Goal: Register for event/course

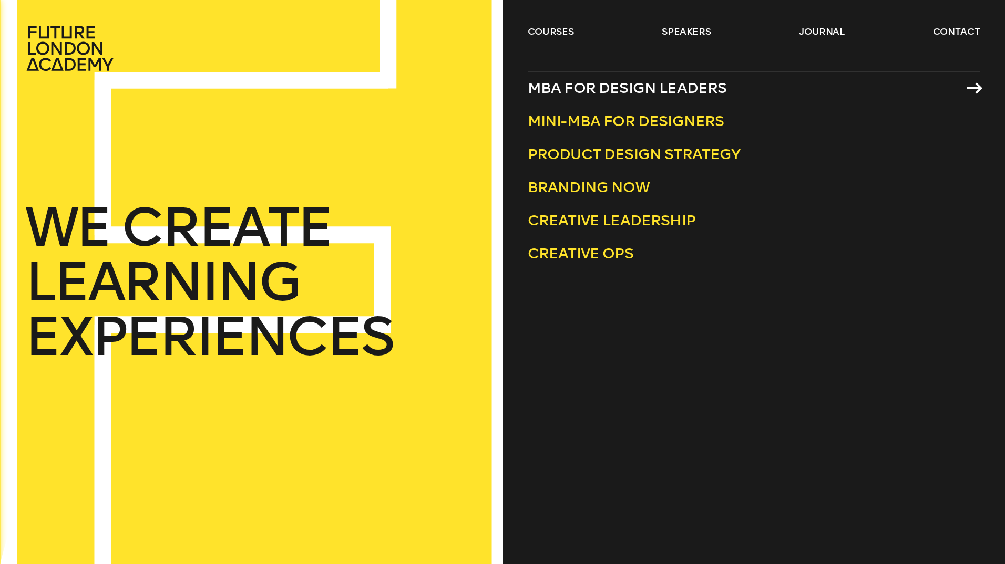
click at [570, 87] on span "MBA for Design Leaders" at bounding box center [627, 87] width 199 height 17
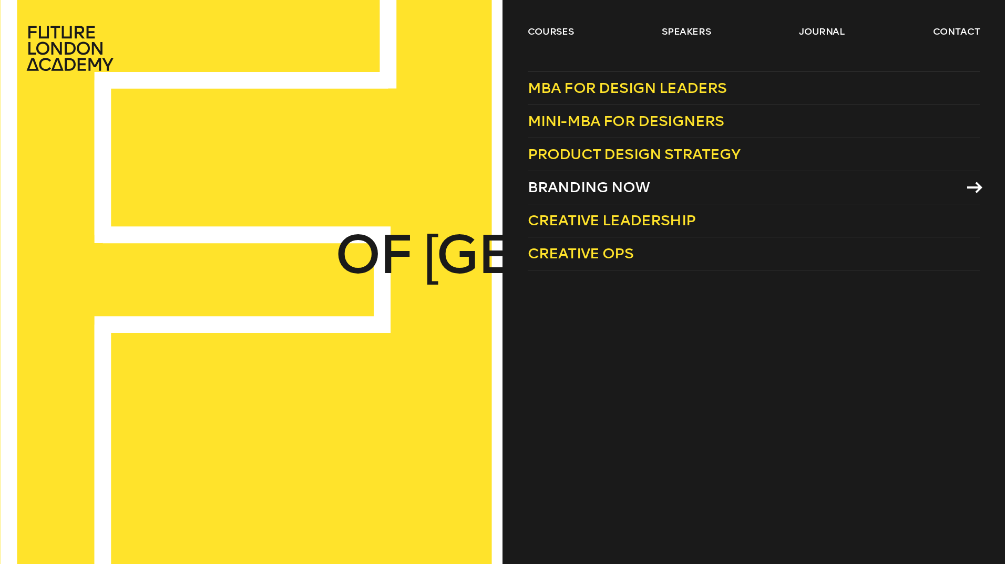
click at [579, 182] on span "Branding Now" at bounding box center [589, 187] width 122 height 17
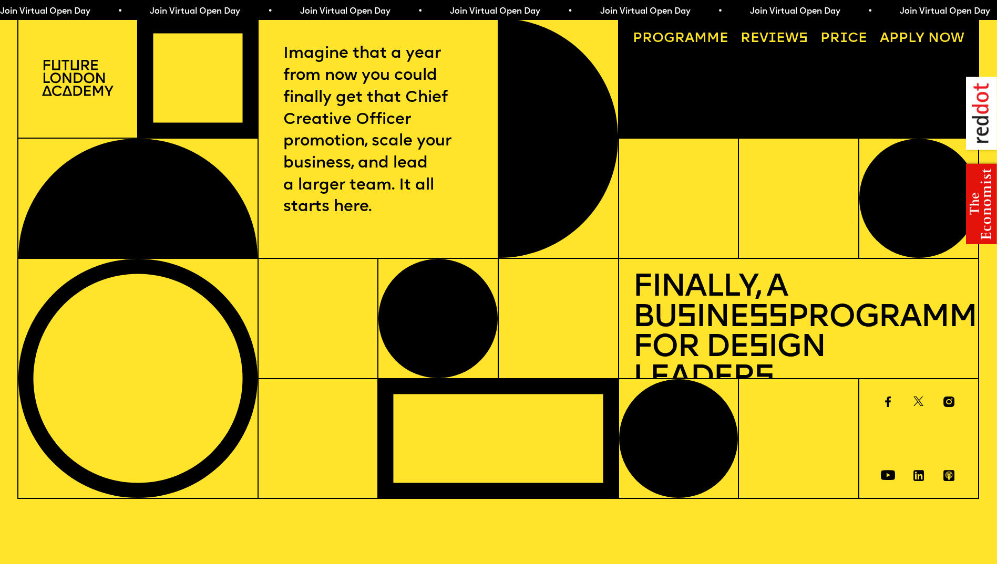
click at [857, 33] on link "Price" at bounding box center [843, 38] width 60 height 27
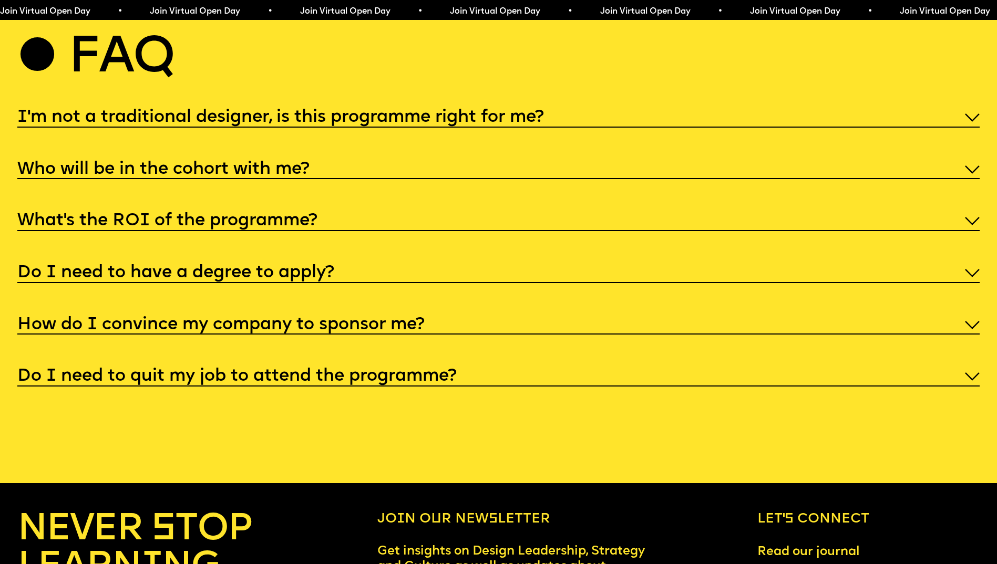
scroll to position [5181, 0]
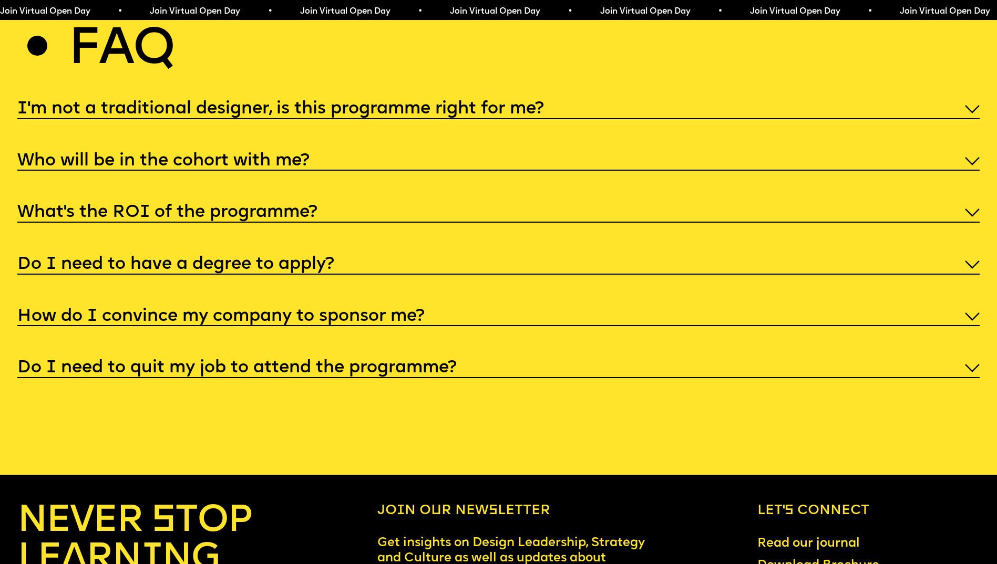
click at [972, 113] on img at bounding box center [972, 109] width 15 height 8
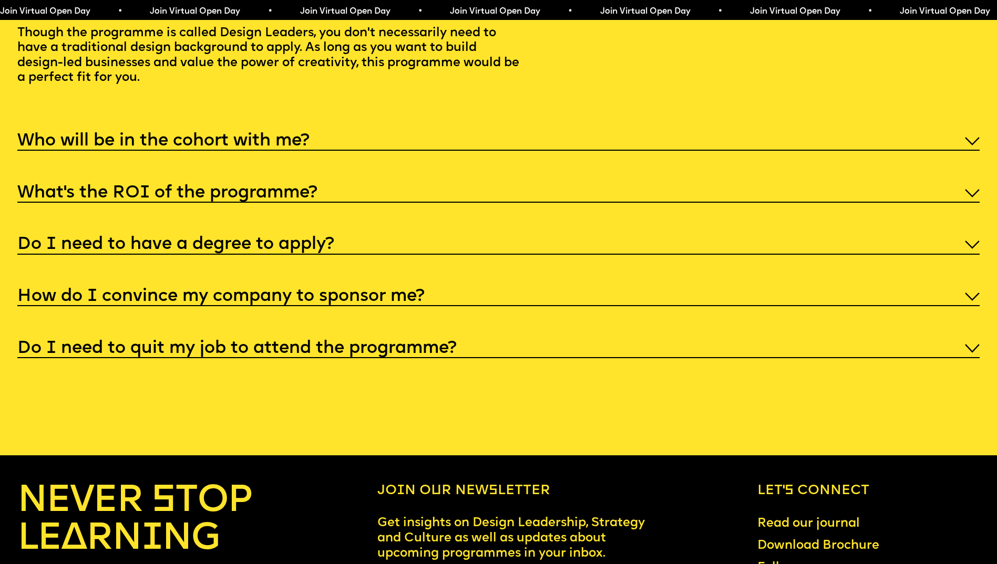
scroll to position [5286, 0]
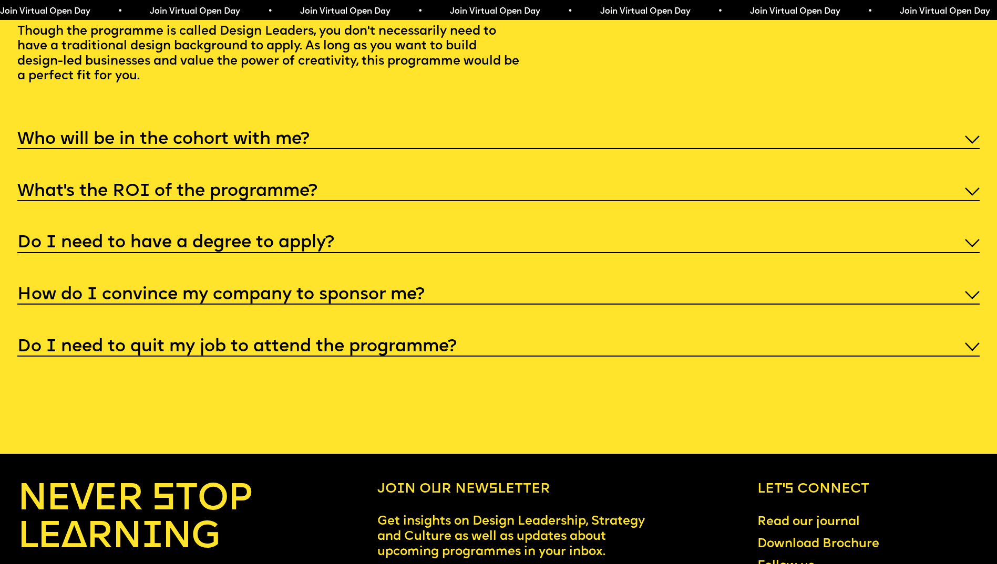
click at [978, 150] on div "Who will be in the cohort with me?" at bounding box center [498, 139] width 962 height 22
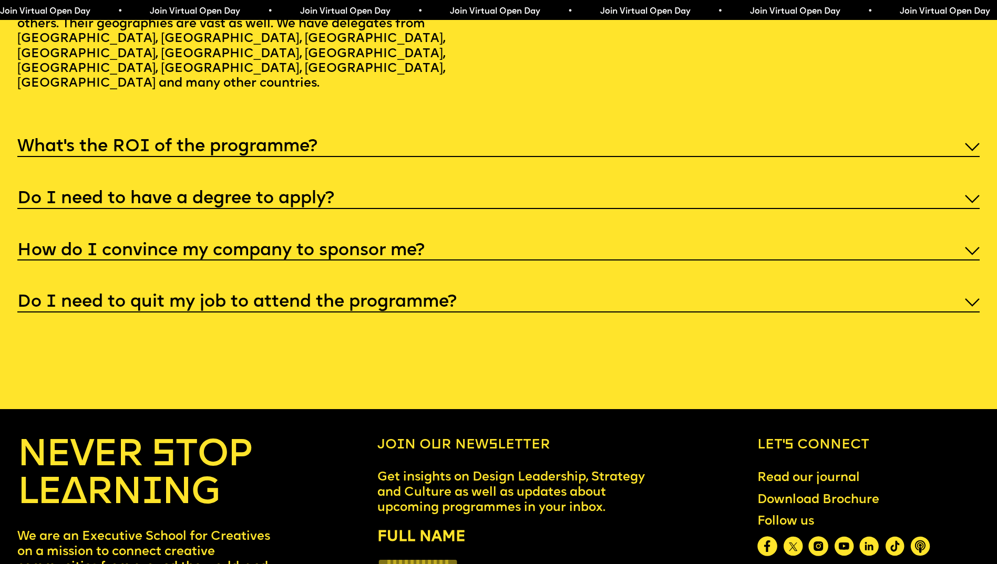
scroll to position [5391, 0]
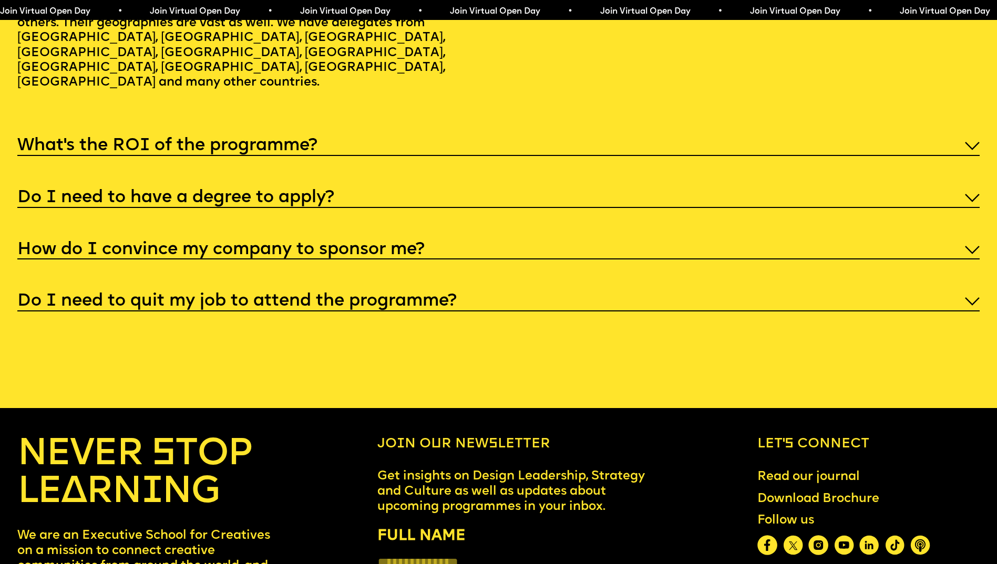
click at [974, 150] on img at bounding box center [972, 146] width 15 height 8
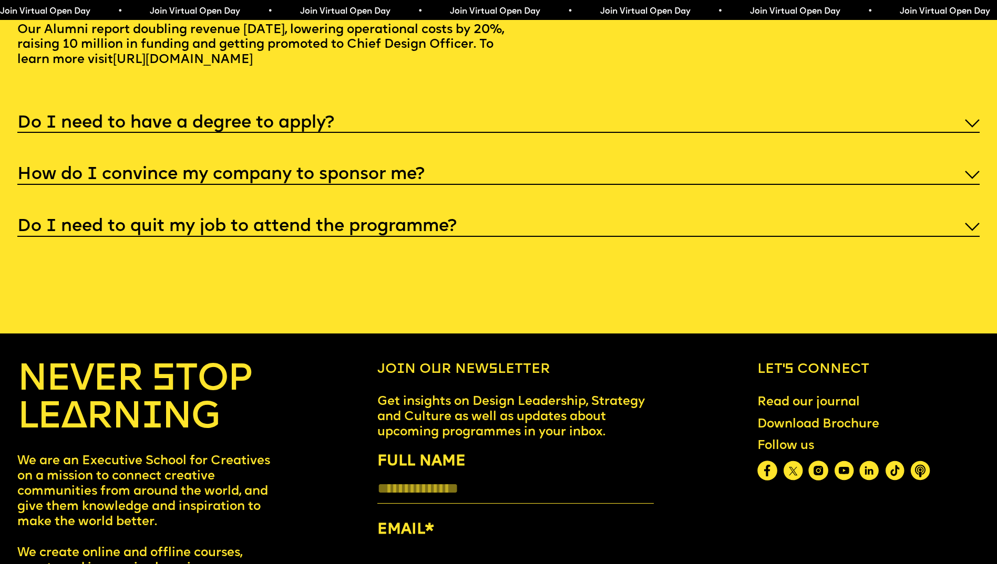
click at [973, 128] on img at bounding box center [972, 123] width 15 height 8
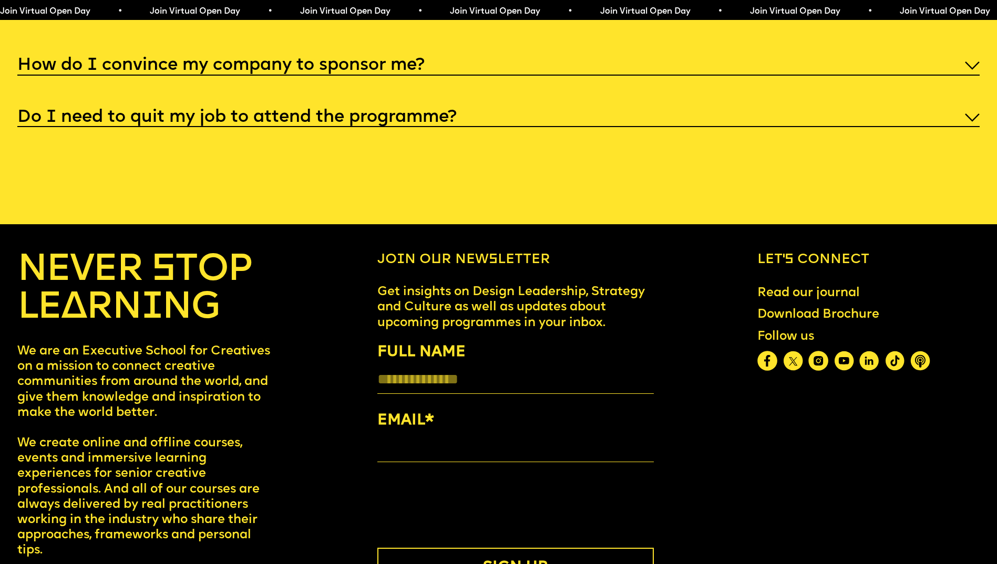
scroll to position [5497, 0]
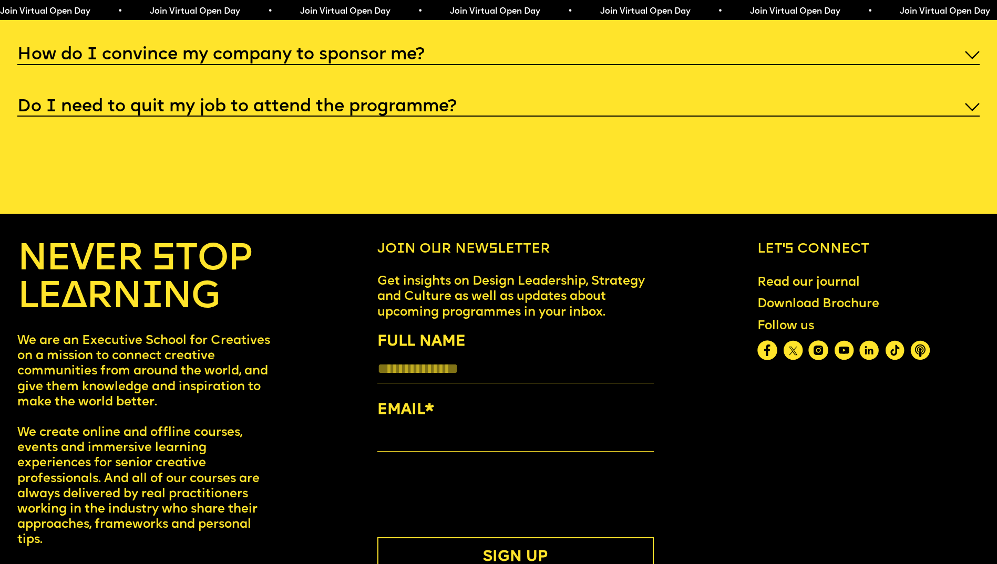
click at [978, 59] on img at bounding box center [972, 55] width 15 height 8
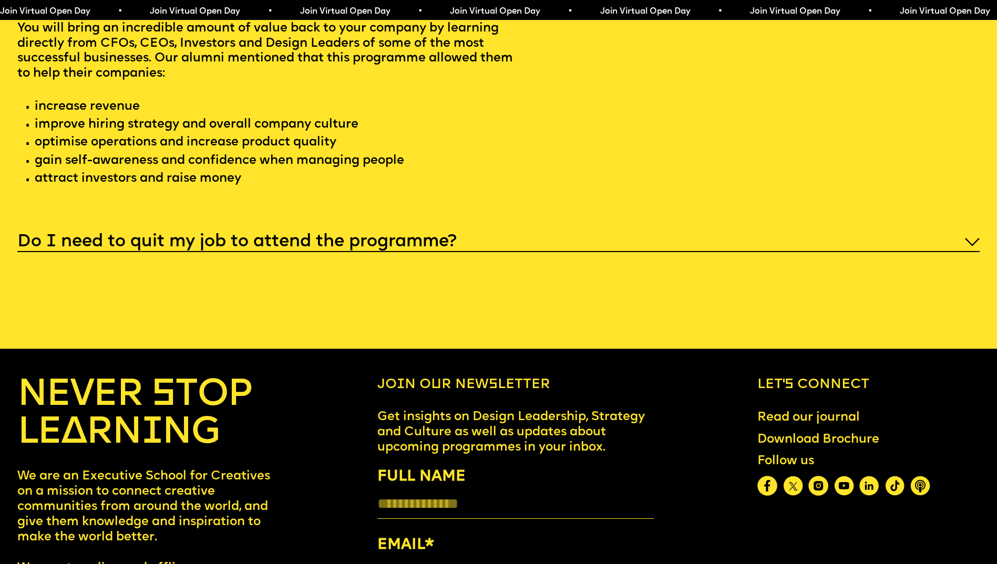
click at [244, 247] on h5 "Do I need to quit my job to attend the programme?" at bounding box center [236, 242] width 439 height 11
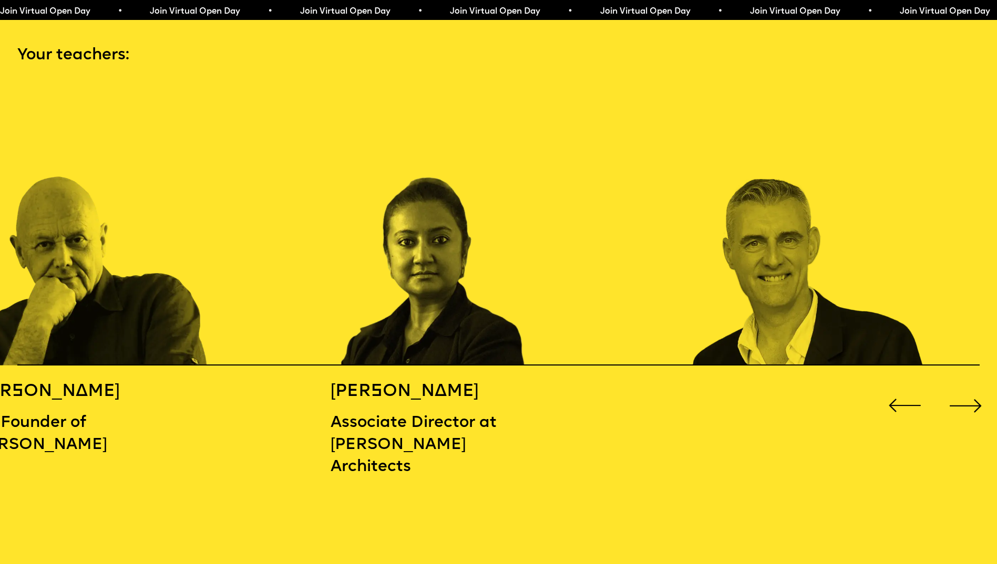
scroll to position [1461, 0]
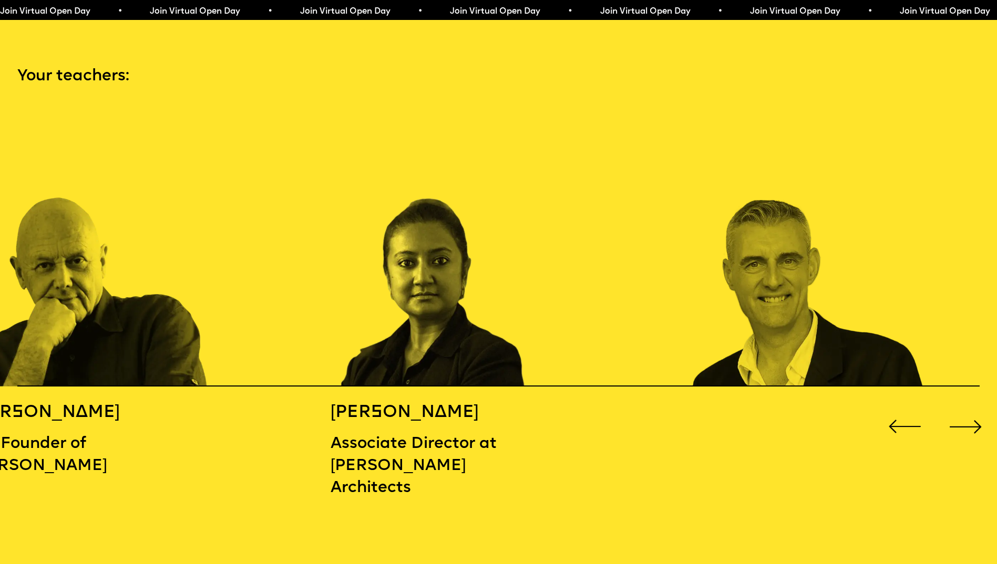
click at [965, 416] on div "Next slide" at bounding box center [966, 427] width 40 height 40
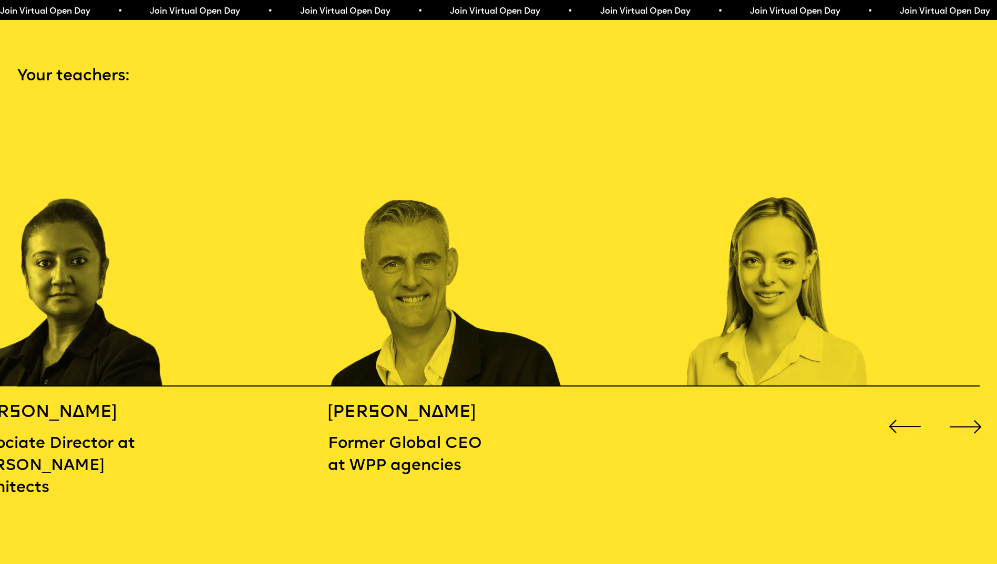
click at [965, 416] on div "Next slide" at bounding box center [966, 427] width 40 height 40
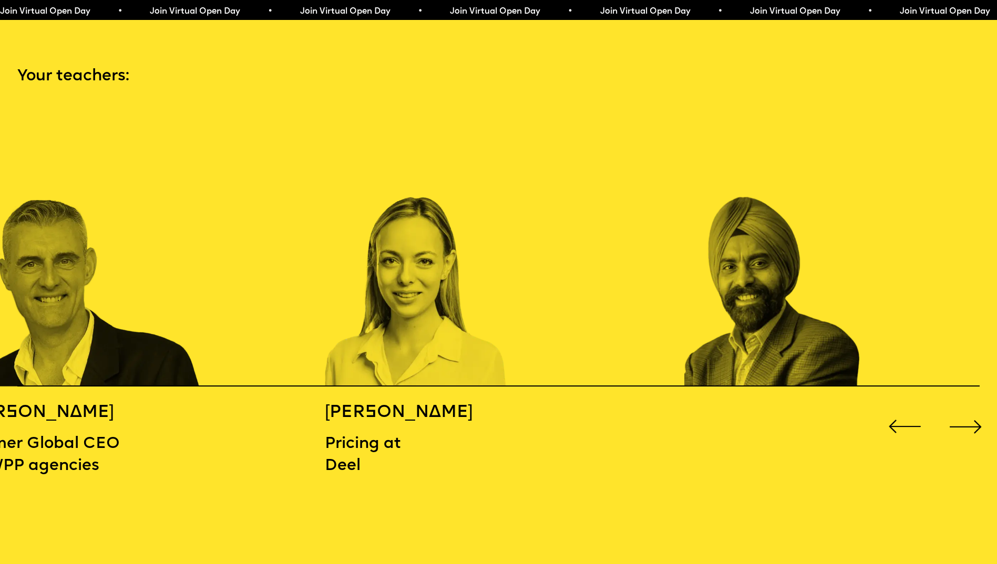
click at [965, 416] on div "Next slide" at bounding box center [966, 427] width 40 height 40
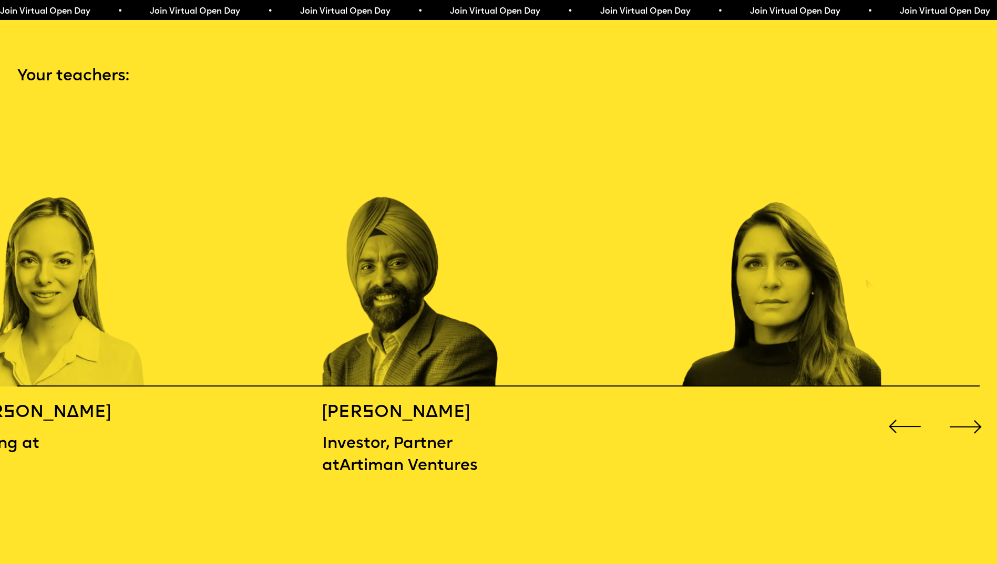
click at [965, 416] on div "Next slide" at bounding box center [966, 427] width 40 height 40
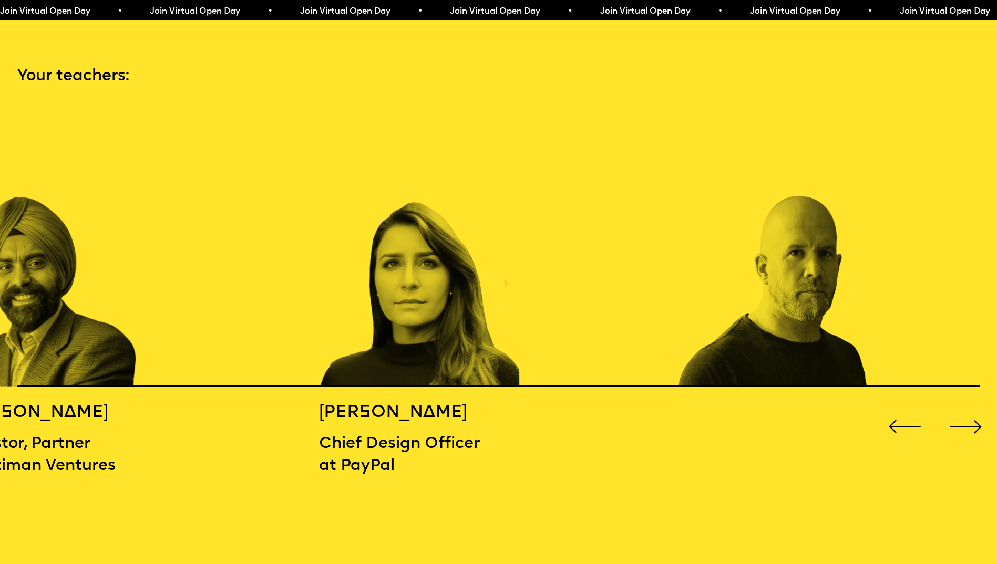
click at [965, 416] on div "Next slide" at bounding box center [966, 427] width 40 height 40
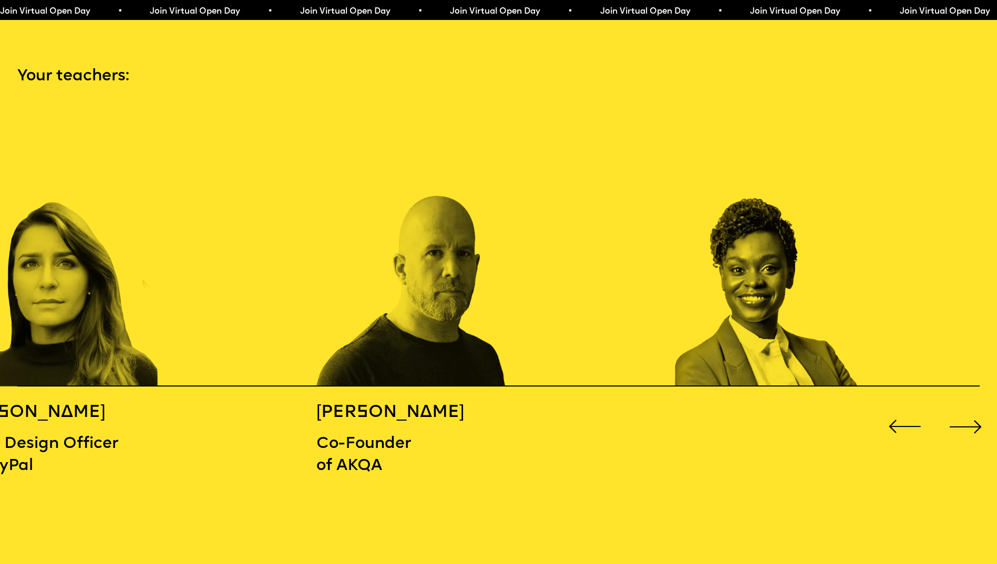
click at [965, 416] on div "Next slide" at bounding box center [966, 427] width 40 height 40
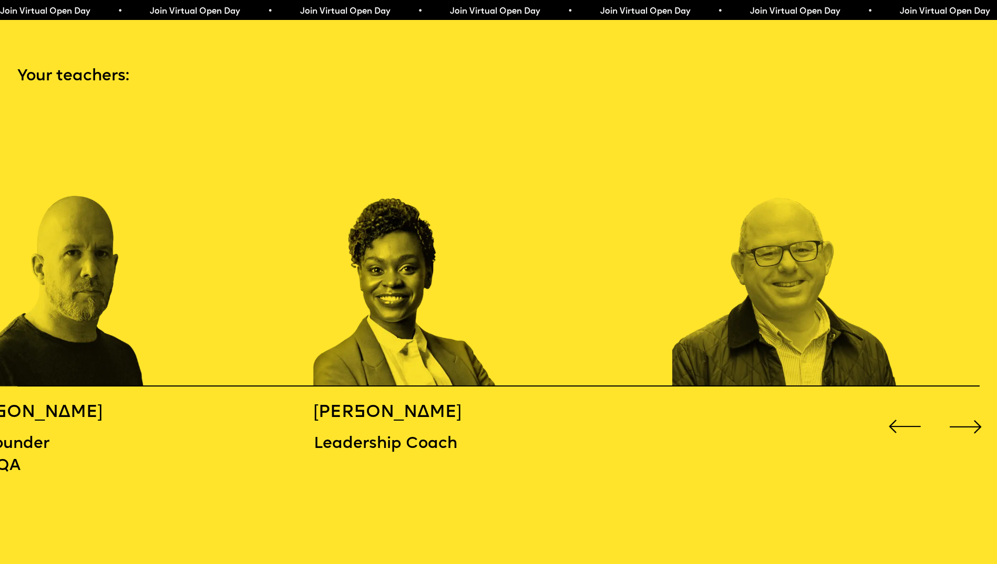
click at [966, 416] on div "Next slide" at bounding box center [966, 427] width 40 height 40
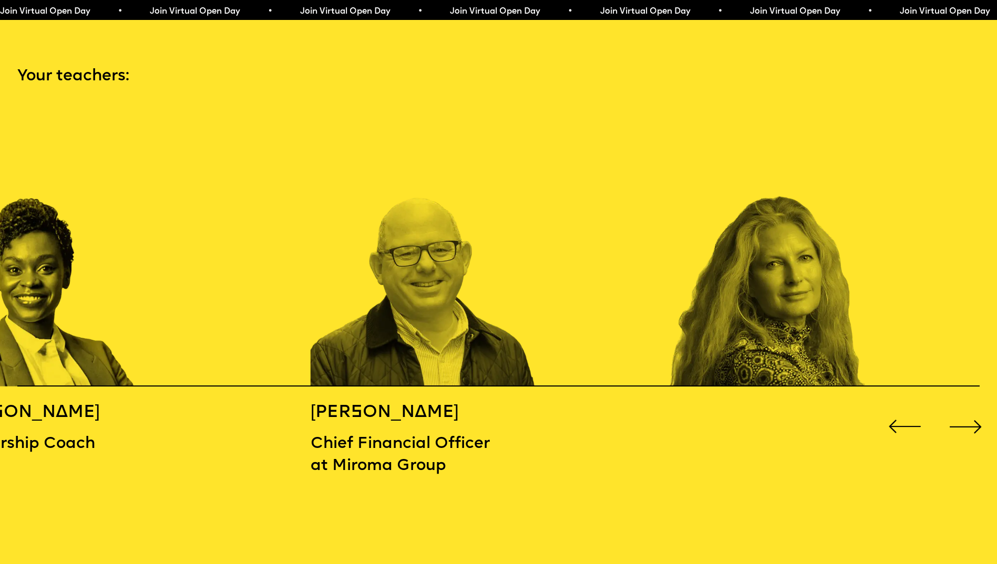
click at [966, 416] on div "Next slide" at bounding box center [966, 427] width 40 height 40
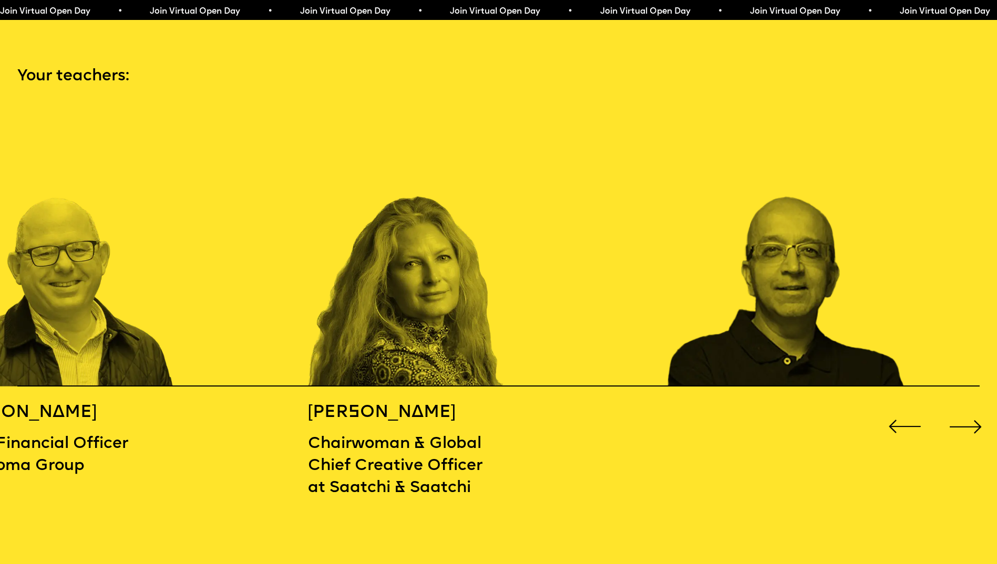
click at [966, 416] on div "Next slide" at bounding box center [966, 427] width 40 height 40
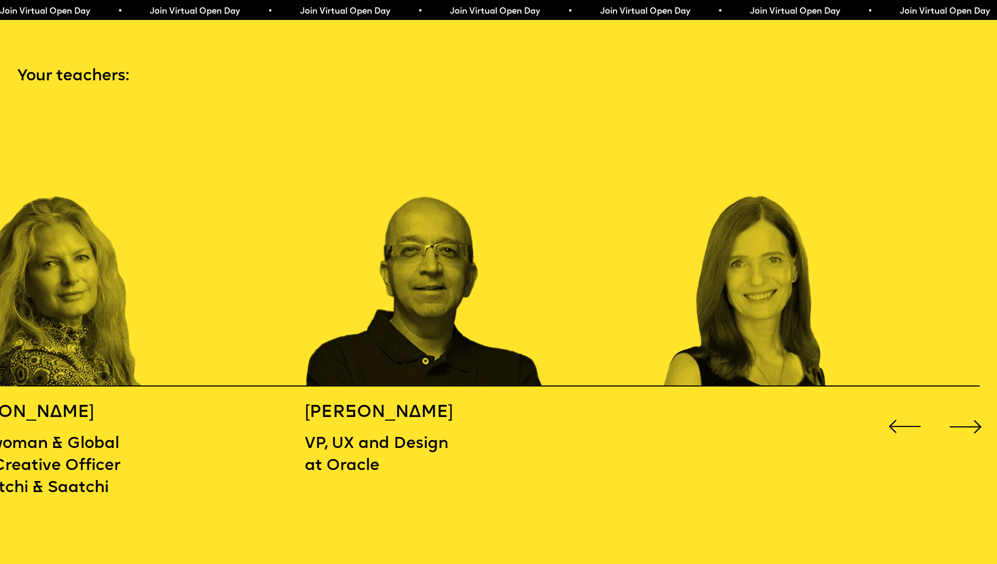
click at [966, 416] on div "Next slide" at bounding box center [966, 427] width 40 height 40
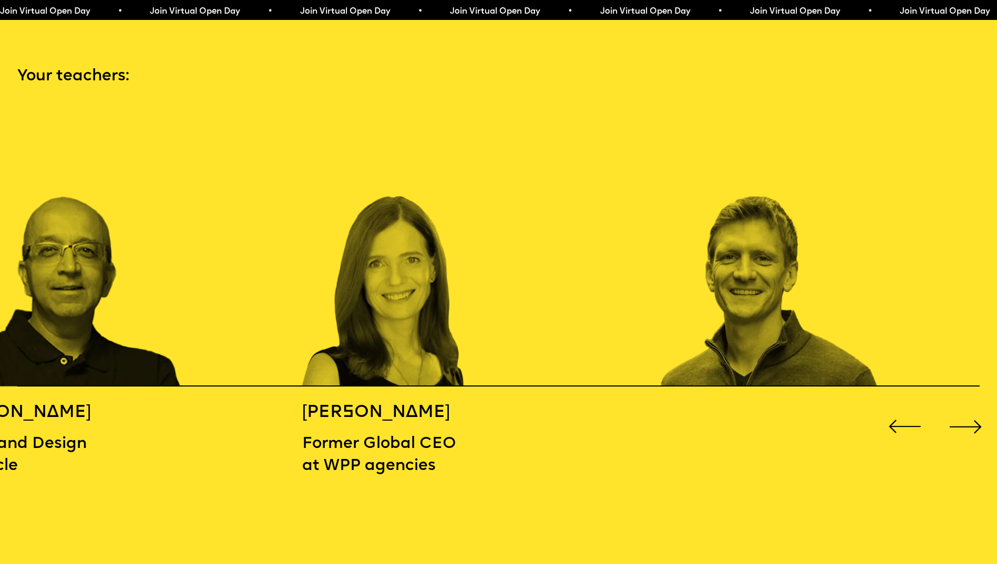
click at [966, 416] on div "Next slide" at bounding box center [966, 427] width 40 height 40
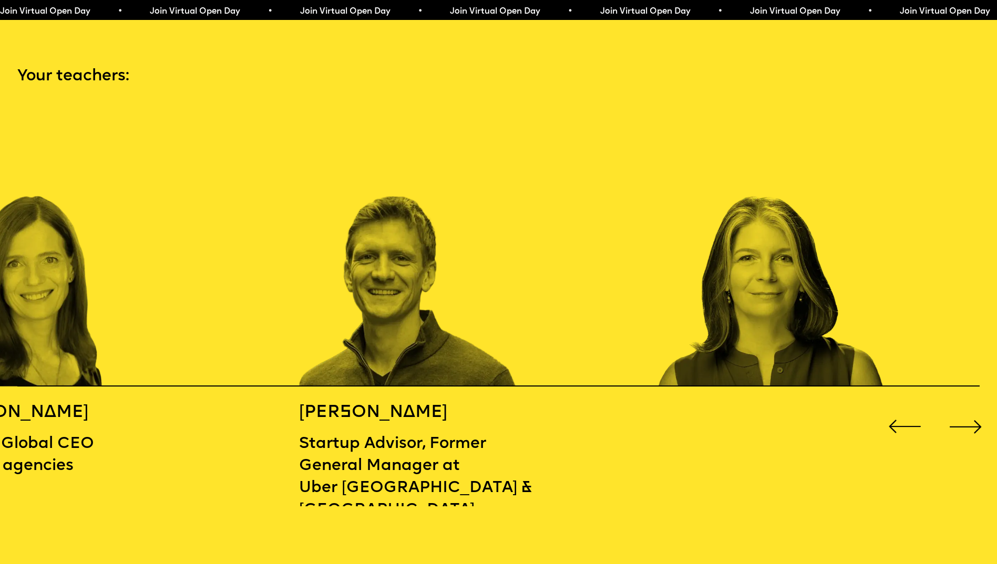
click at [966, 416] on div "Next slide" at bounding box center [966, 427] width 40 height 40
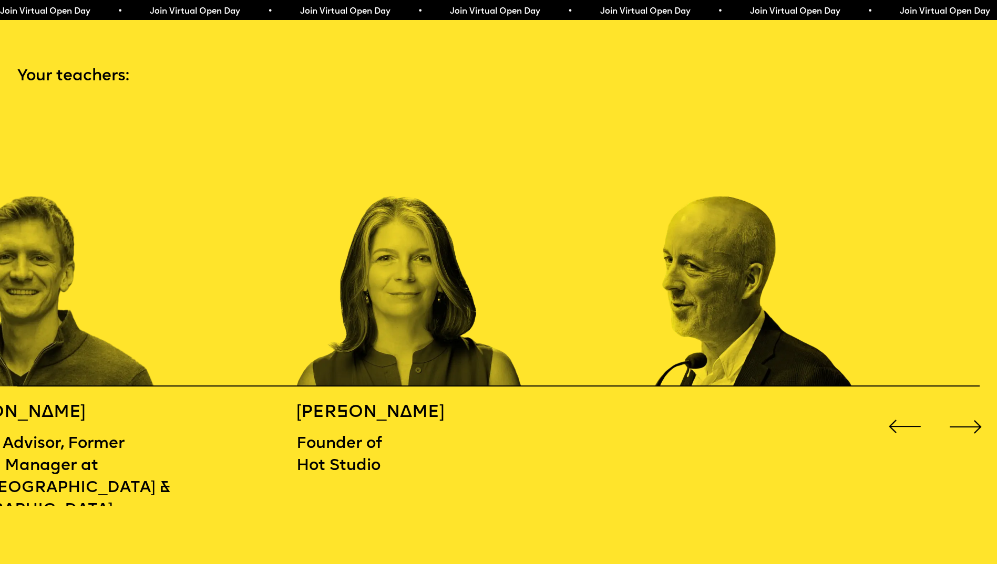
click at [966, 416] on div "Next slide" at bounding box center [966, 427] width 40 height 40
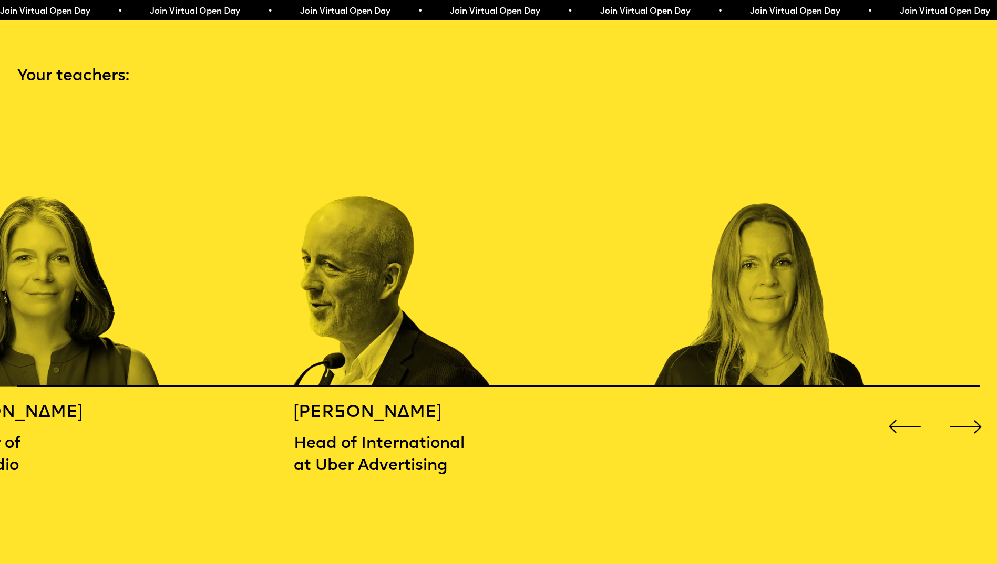
click at [966, 416] on div "Next slide" at bounding box center [966, 427] width 40 height 40
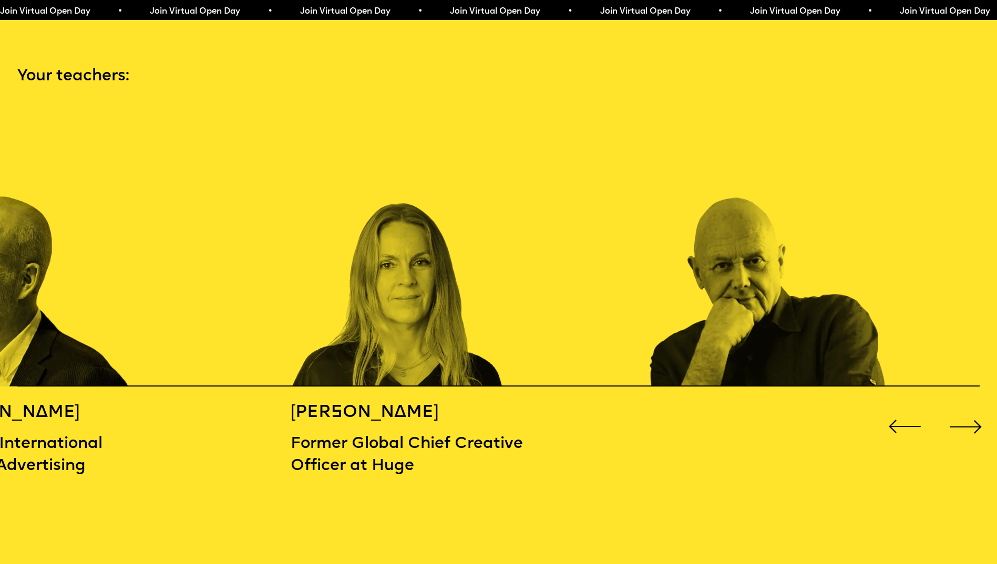
click at [966, 416] on div "Next slide" at bounding box center [966, 427] width 40 height 40
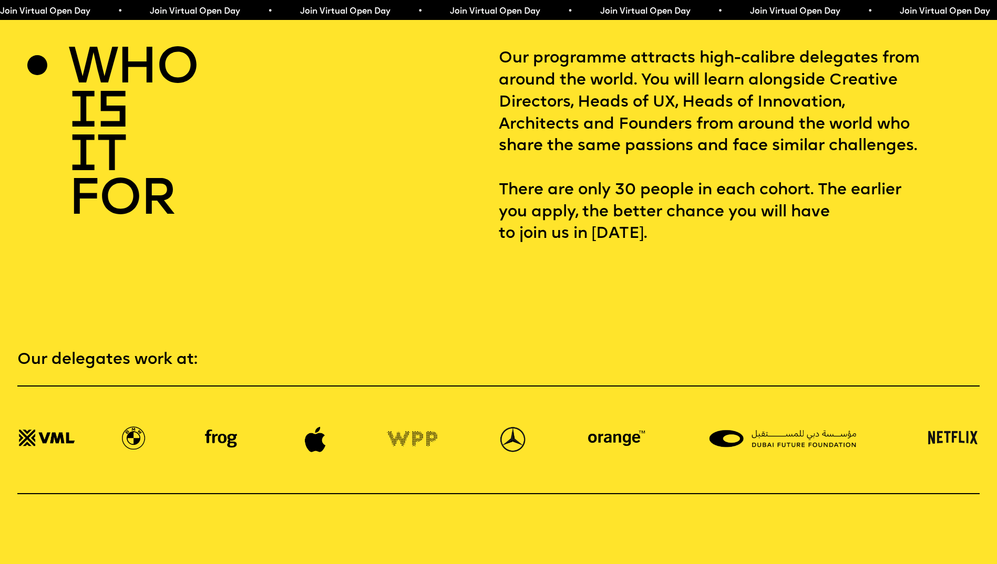
scroll to position [1829, 0]
